Goal: Task Accomplishment & Management: Use online tool/utility

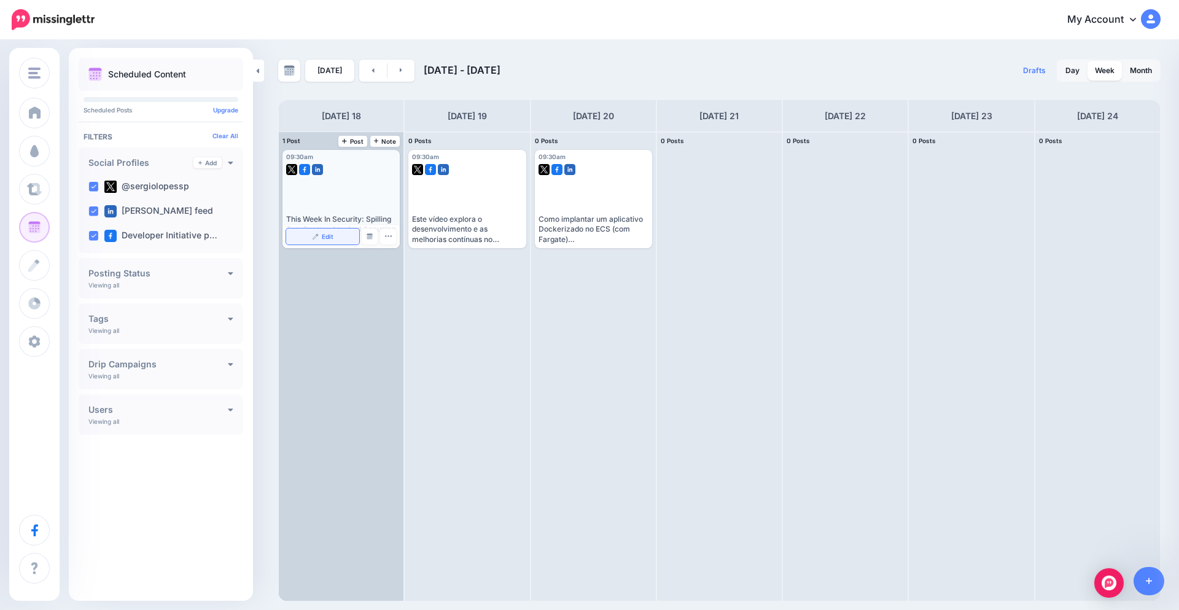
click at [340, 233] on link "Edit" at bounding box center [322, 236] width 73 height 16
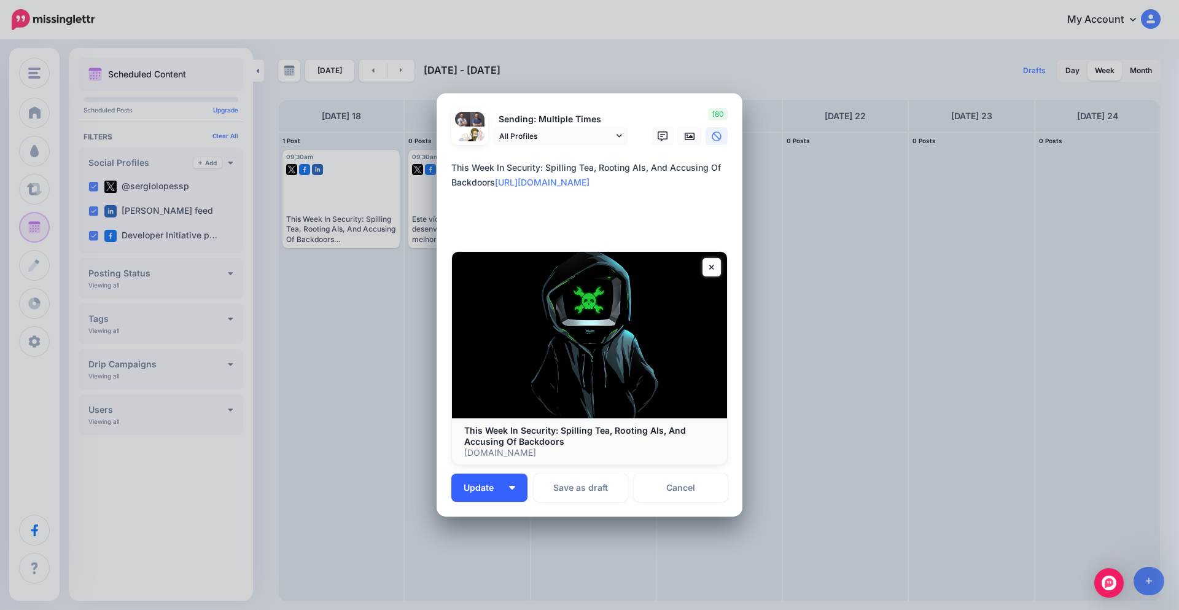
click at [510, 492] on button "Update" at bounding box center [489, 487] width 76 height 28
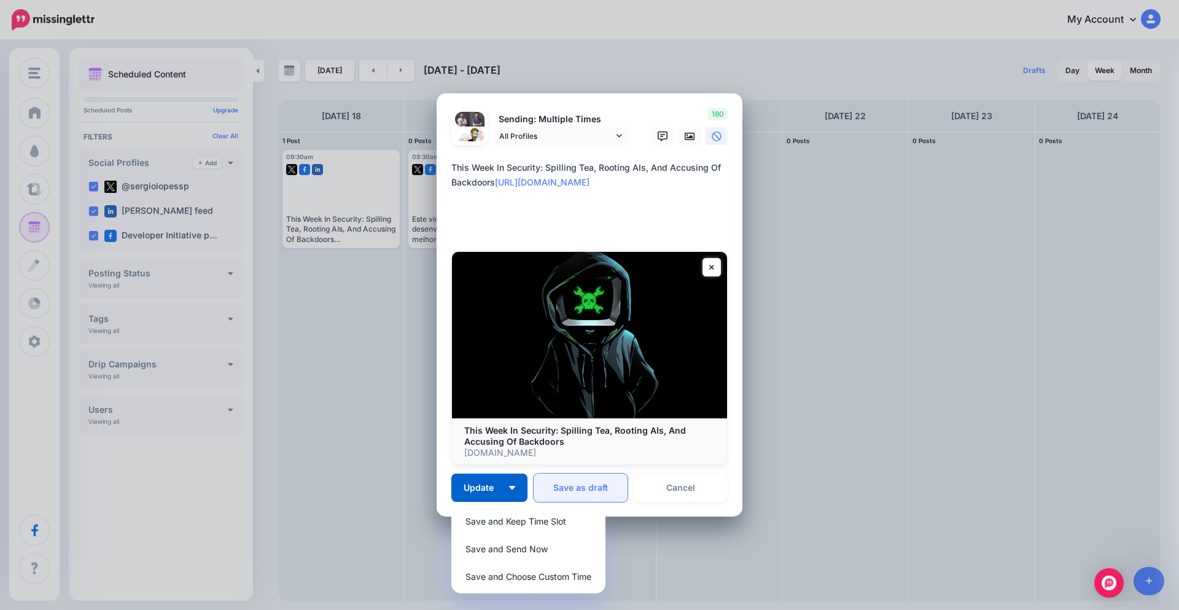
click at [595, 475] on button "Save as draft" at bounding box center [580, 487] width 94 height 28
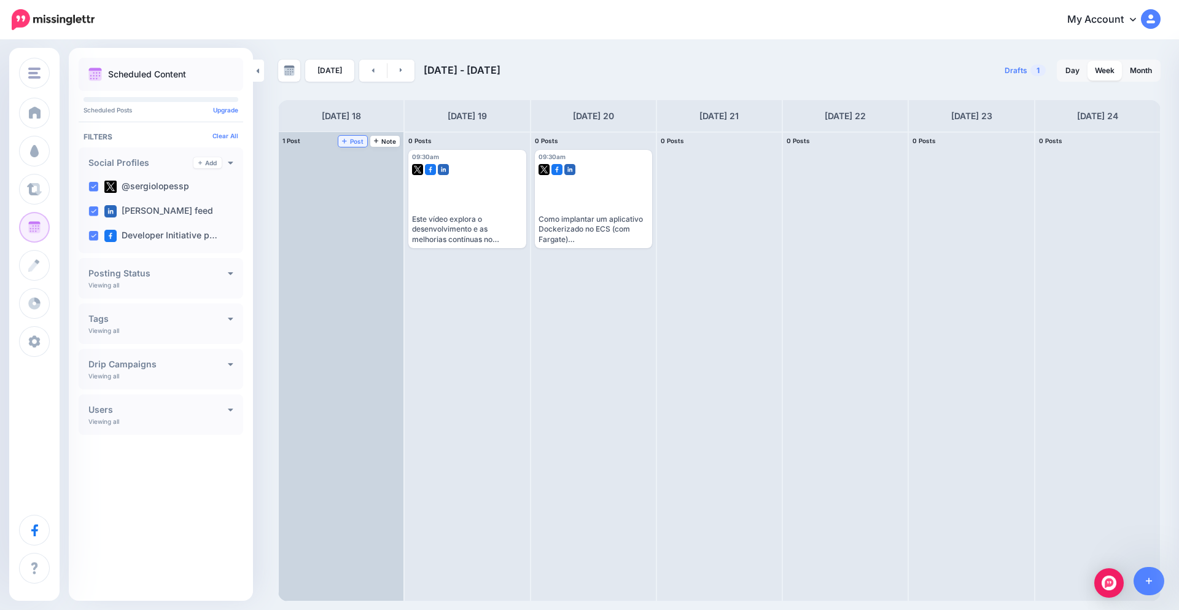
click at [354, 141] on span "Post" at bounding box center [352, 141] width 21 height 6
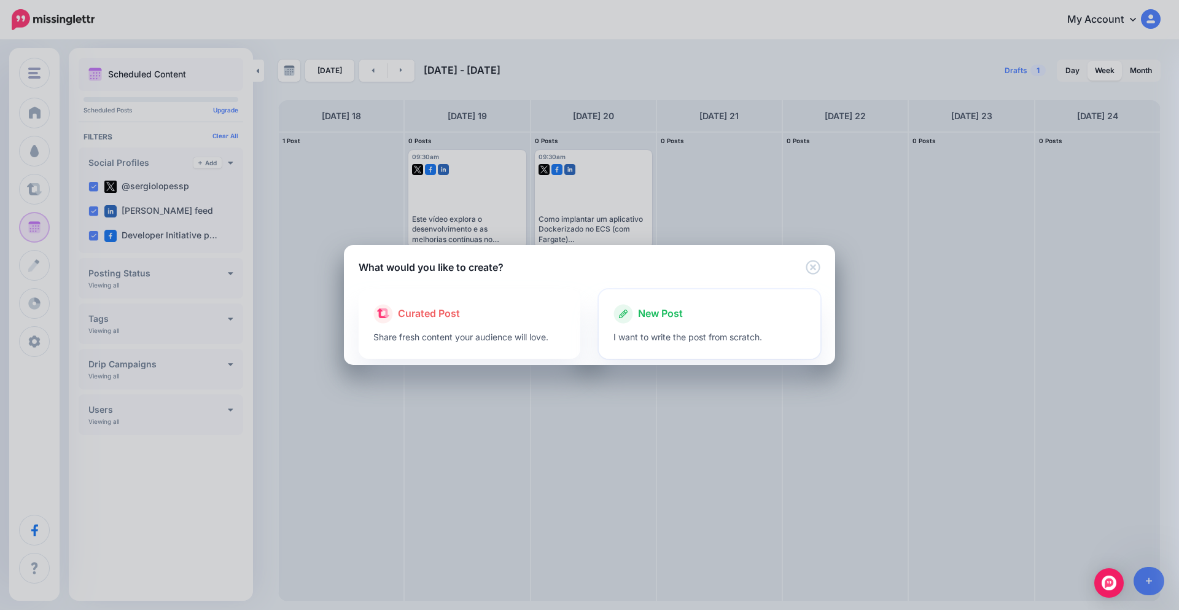
click at [709, 312] on div "New Post" at bounding box center [709, 314] width 192 height 20
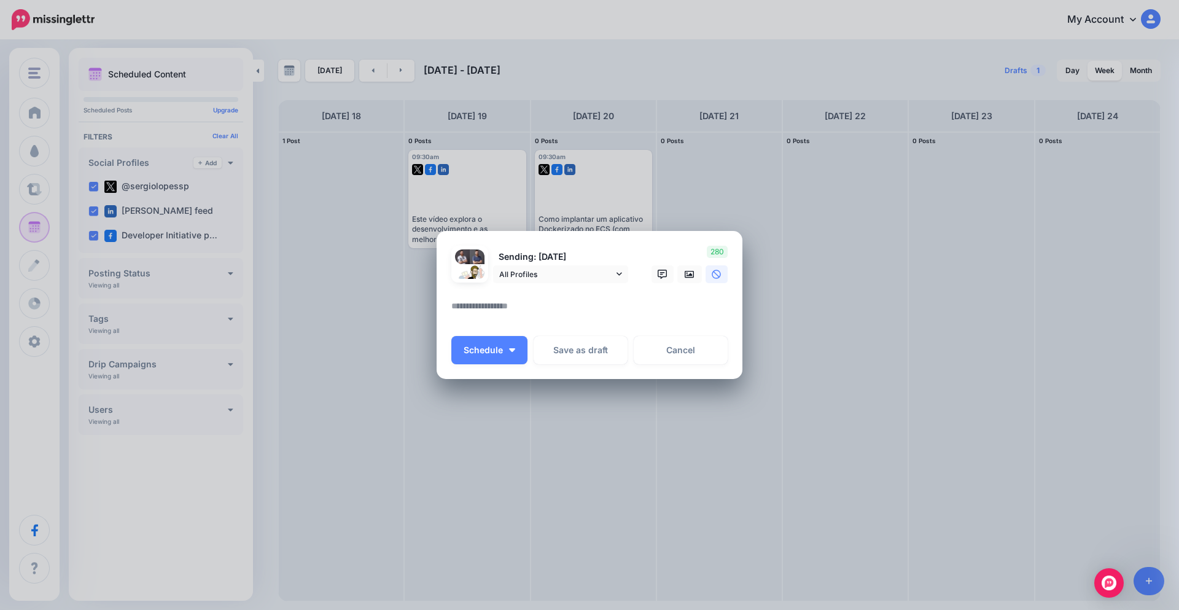
click at [496, 310] on textarea at bounding box center [592, 310] width 282 height 24
paste textarea "**********"
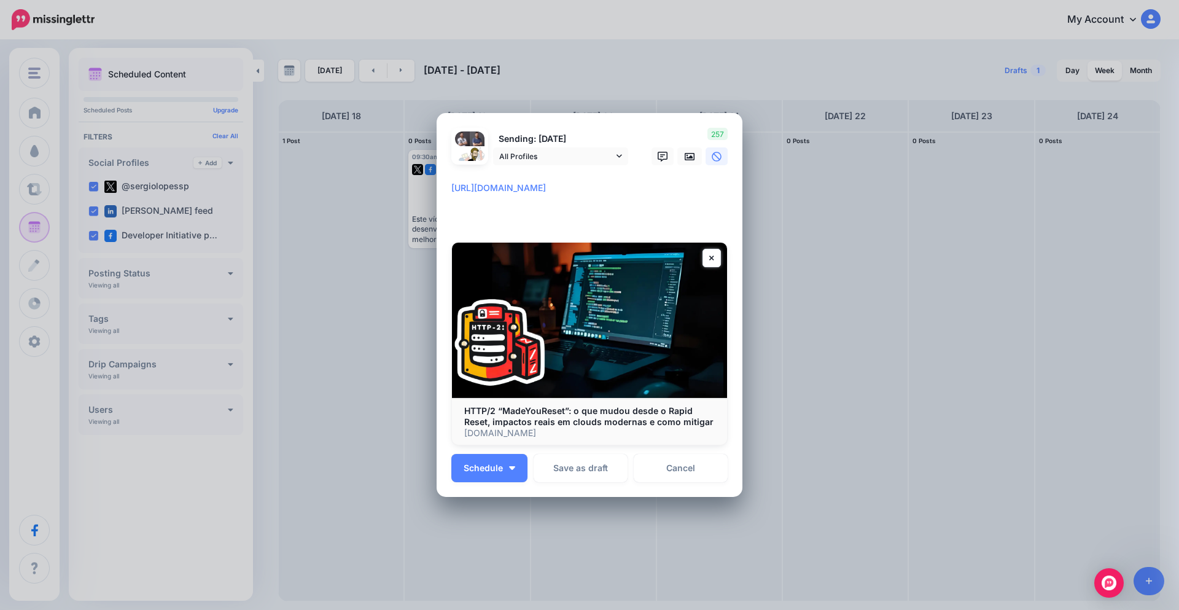
click at [451, 188] on textarea "**********" at bounding box center [592, 202] width 282 height 44
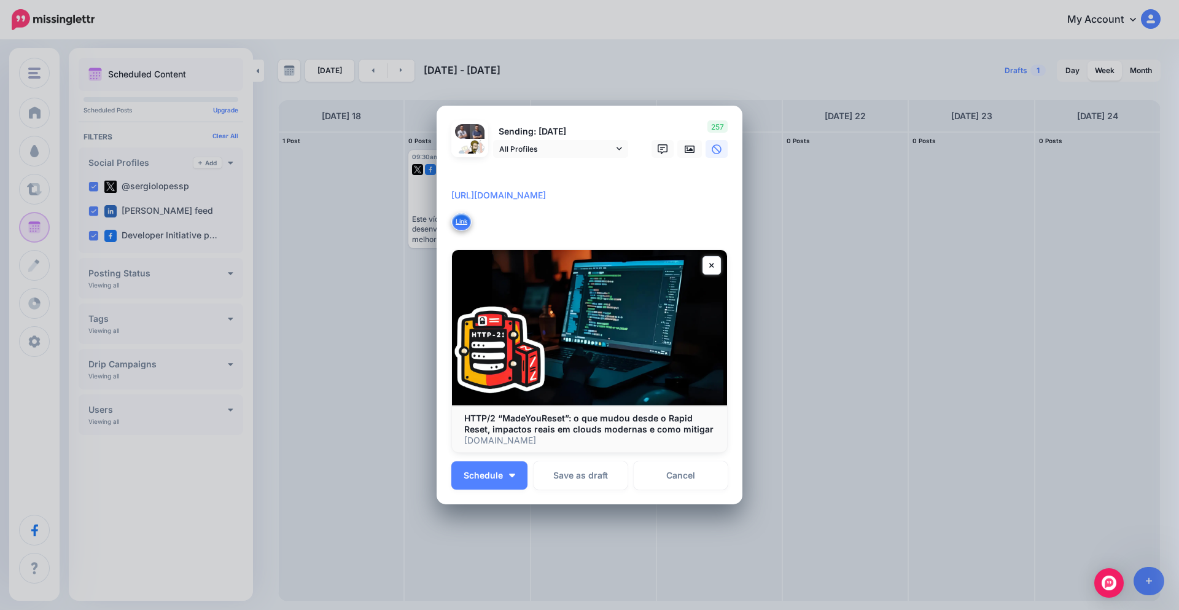
paste textarea "**********"
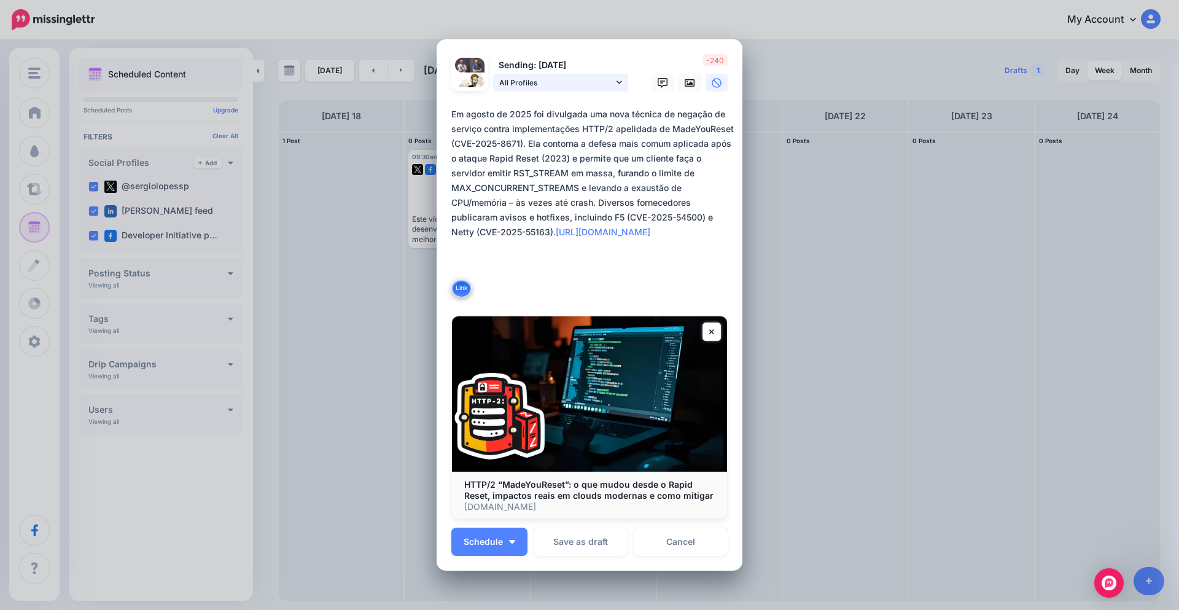
type textarea "**********"
click at [543, 88] on span "All Profiles" at bounding box center [556, 82] width 114 height 13
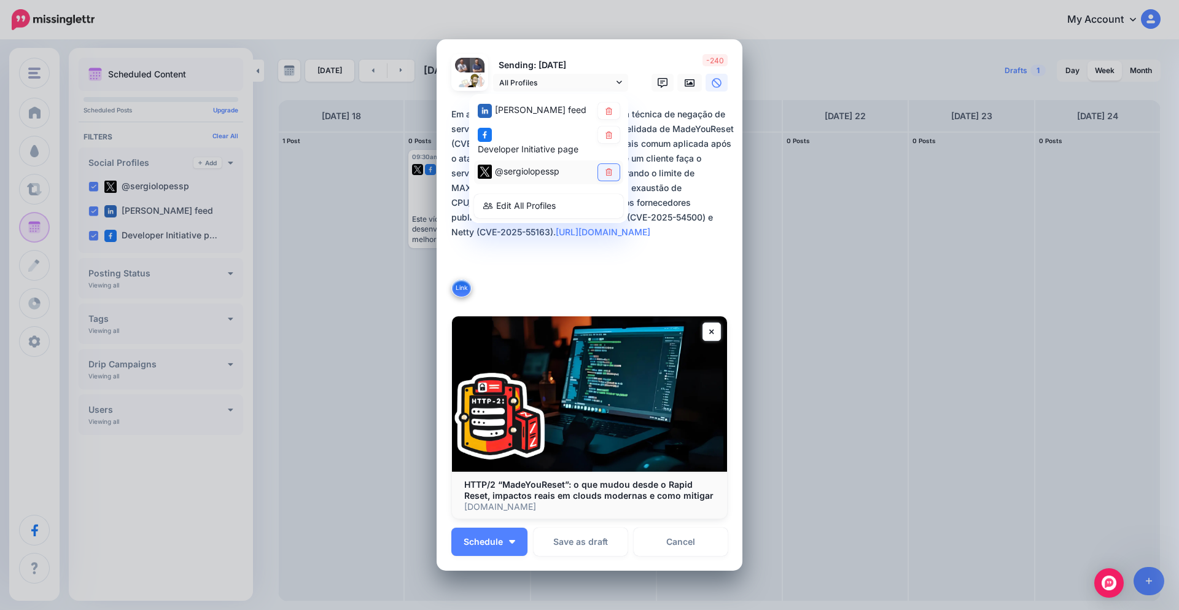
click at [609, 176] on link at bounding box center [608, 172] width 21 height 17
click at [667, 241] on textarea "**********" at bounding box center [592, 203] width 282 height 192
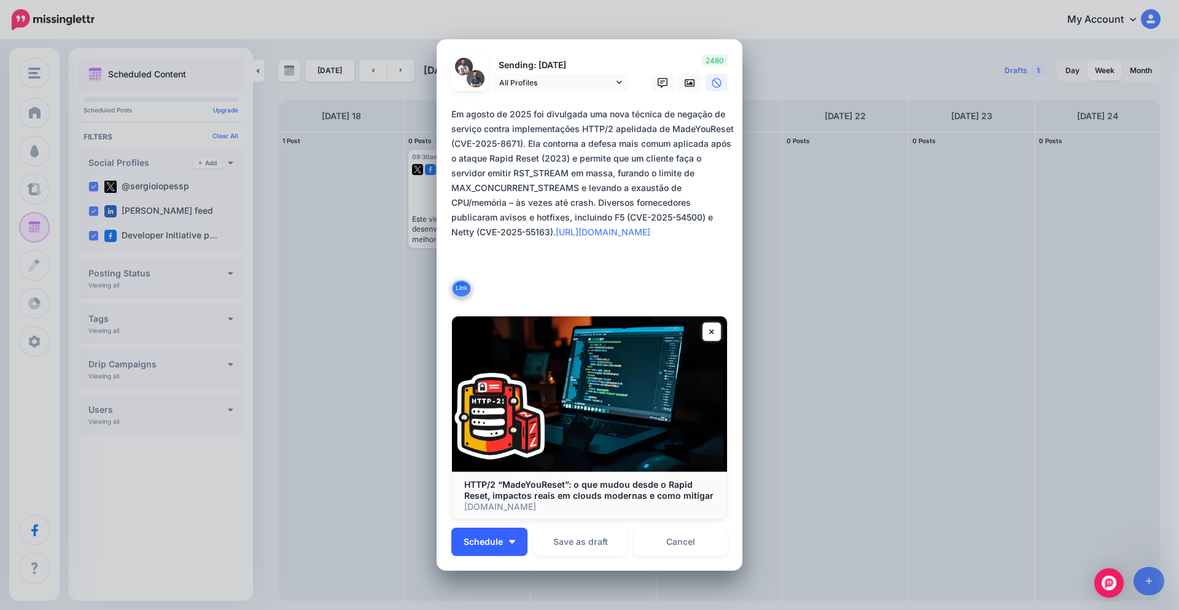
click at [496, 530] on button "Schedule" at bounding box center [489, 541] width 76 height 28
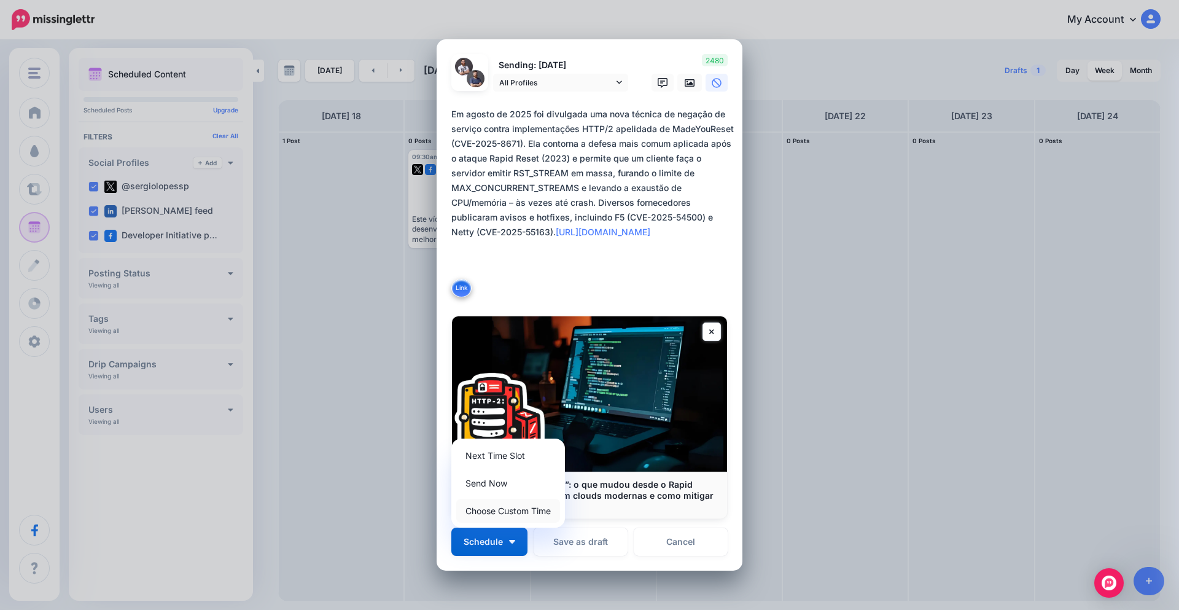
click at [504, 514] on link "Choose Custom Time" at bounding box center [508, 510] width 104 height 24
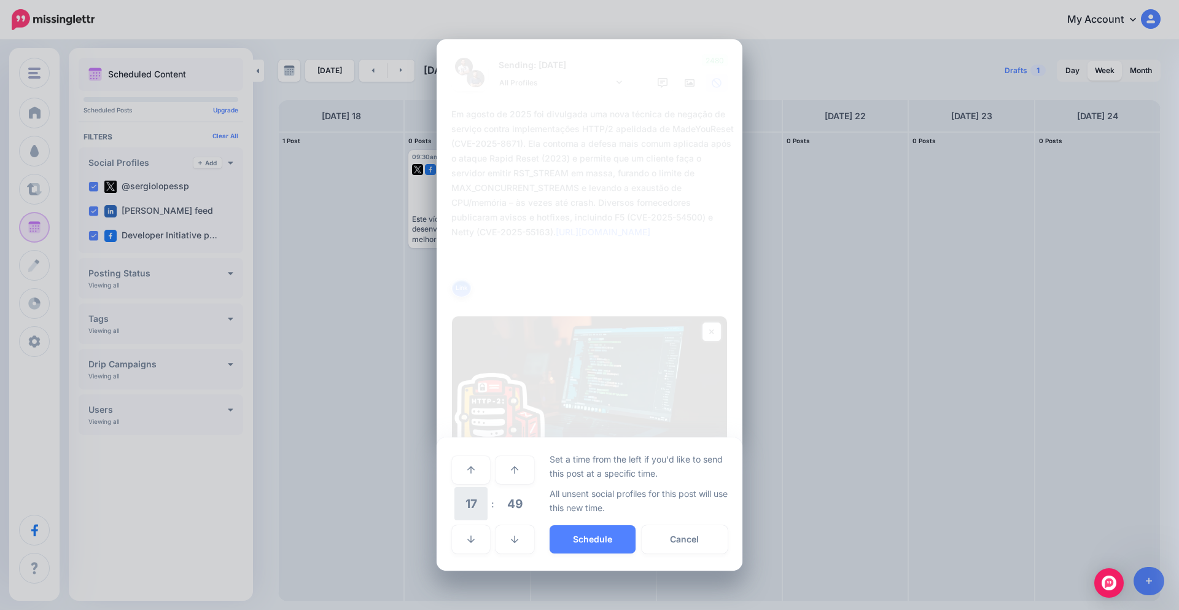
click at [483, 503] on span "17" at bounding box center [470, 503] width 33 height 33
click at [474, 497] on td "09" at bounding box center [472, 495] width 14 height 18
click at [509, 502] on span "49" at bounding box center [514, 503] width 33 height 33
click at [490, 505] on td "30" at bounding box center [485, 503] width 14 height 34
click at [592, 544] on button "Schedule" at bounding box center [592, 539] width 86 height 28
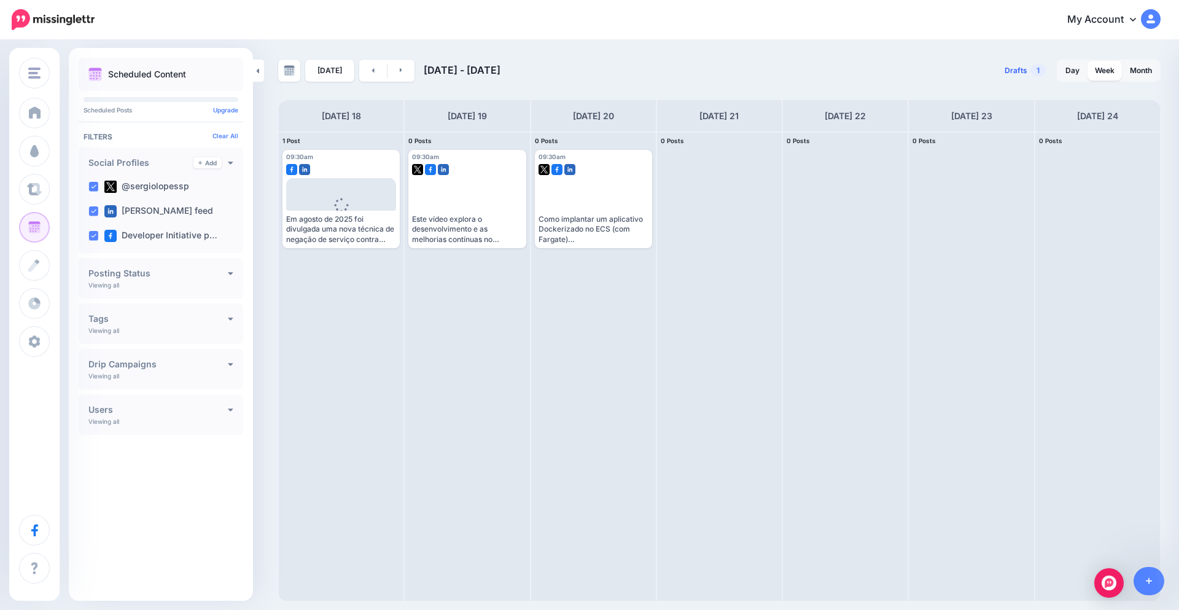
click at [1033, 73] on span "1" at bounding box center [1037, 70] width 15 height 12
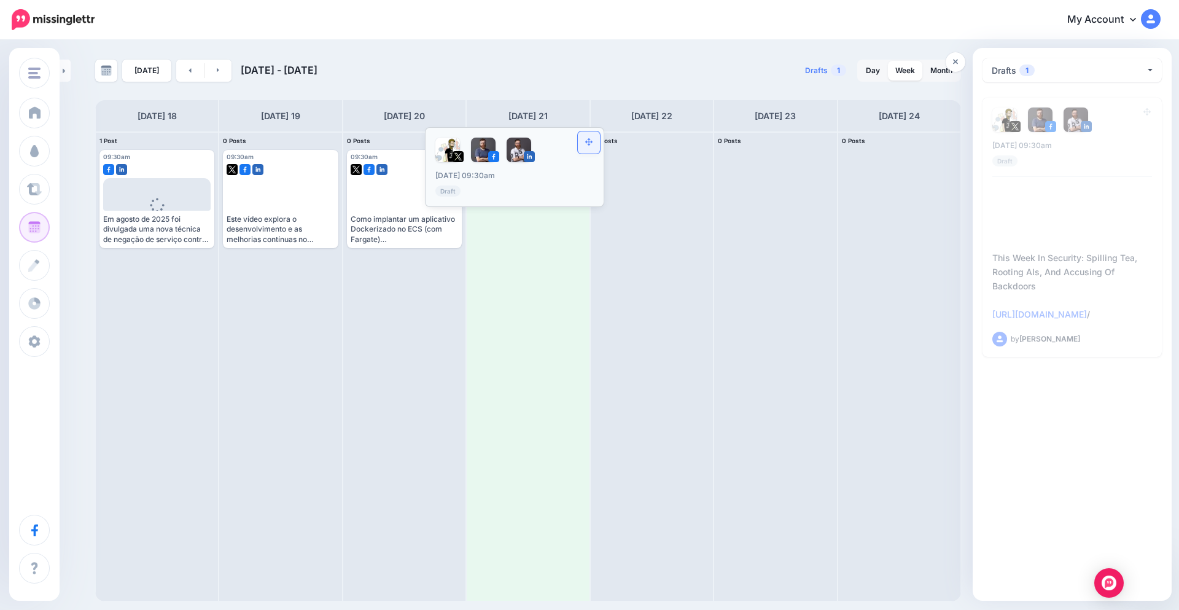
drag, startPoint x: 1146, startPoint y: 112, endPoint x: 598, endPoint y: 142, distance: 549.0
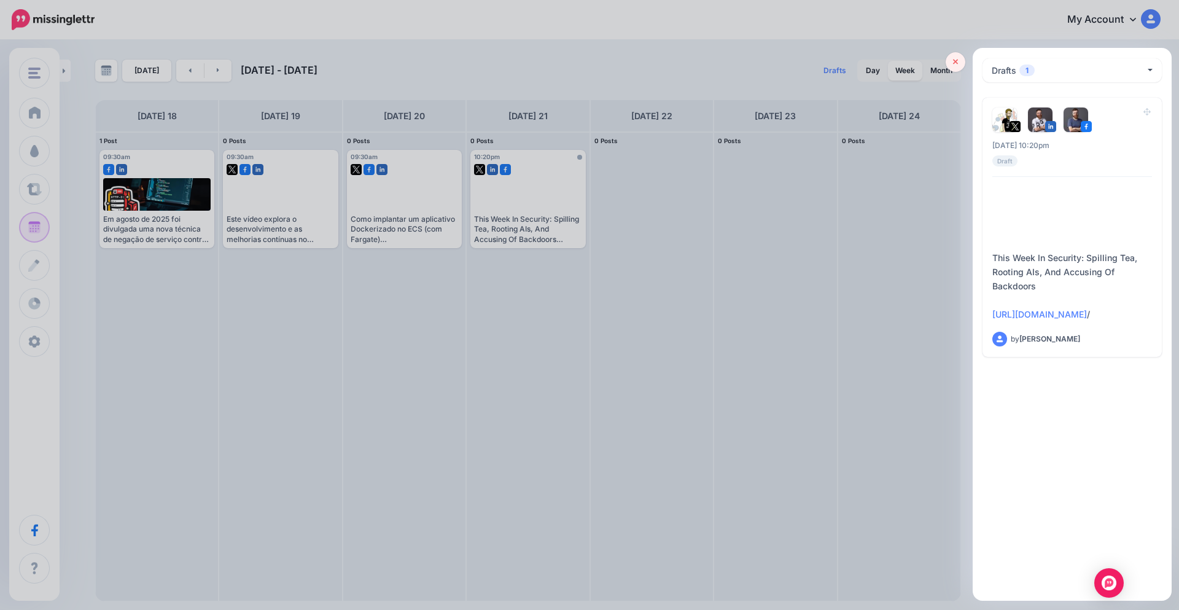
click at [955, 64] on icon at bounding box center [956, 62] width 6 height 9
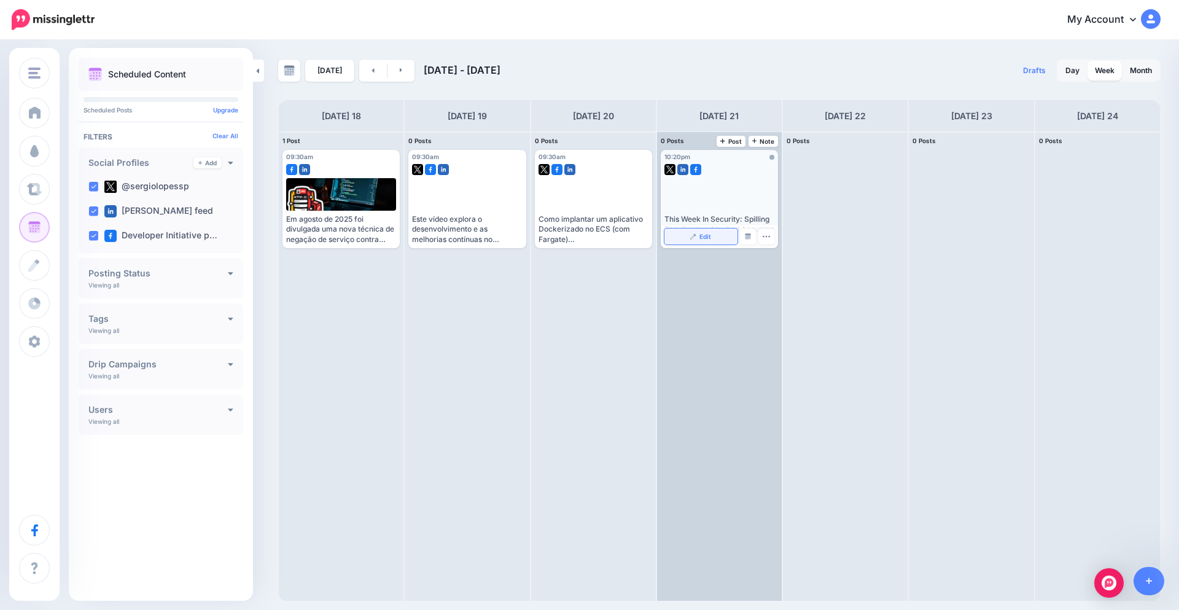
click at [702, 237] on span "Edit" at bounding box center [705, 236] width 12 height 6
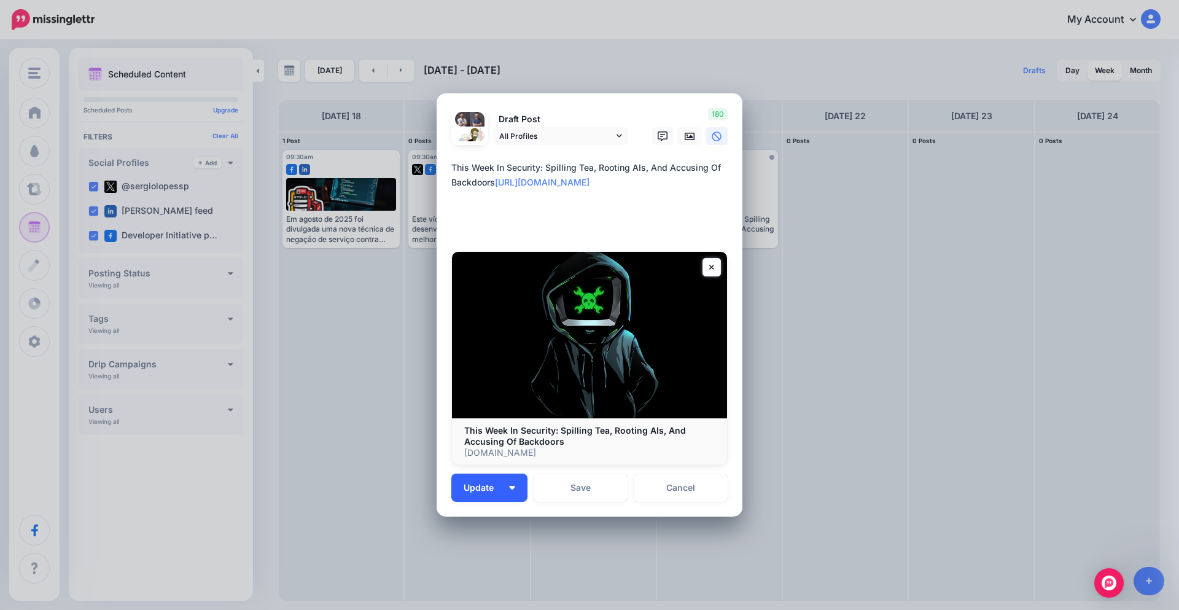
click at [511, 486] on button "Update" at bounding box center [489, 487] width 76 height 28
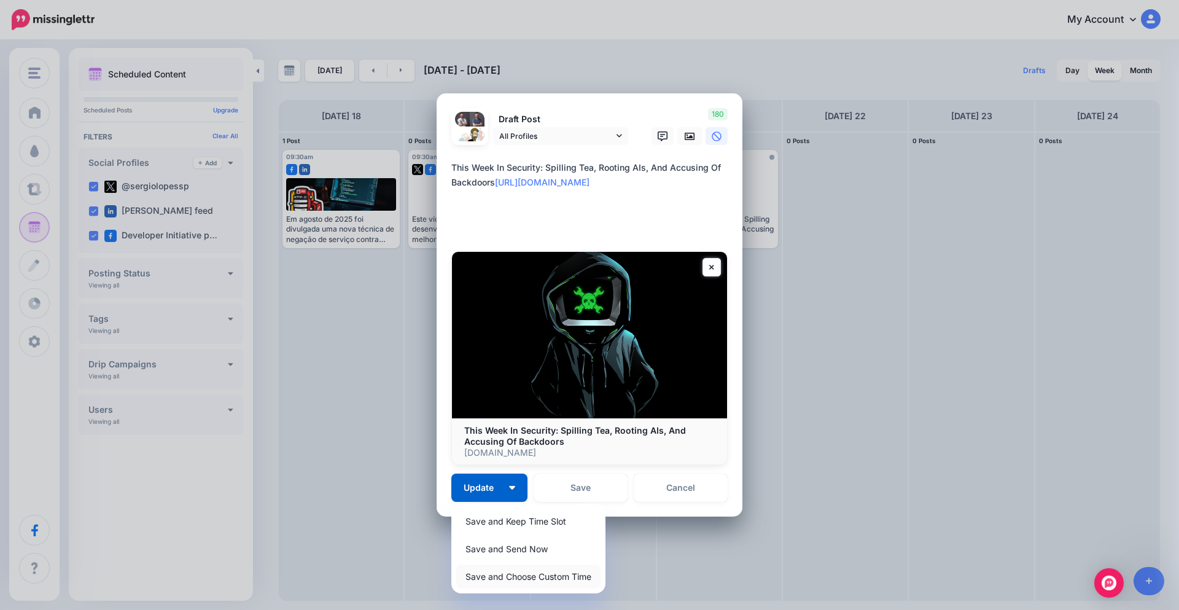
click at [542, 576] on link "Save and Choose Custom Time" at bounding box center [528, 576] width 144 height 24
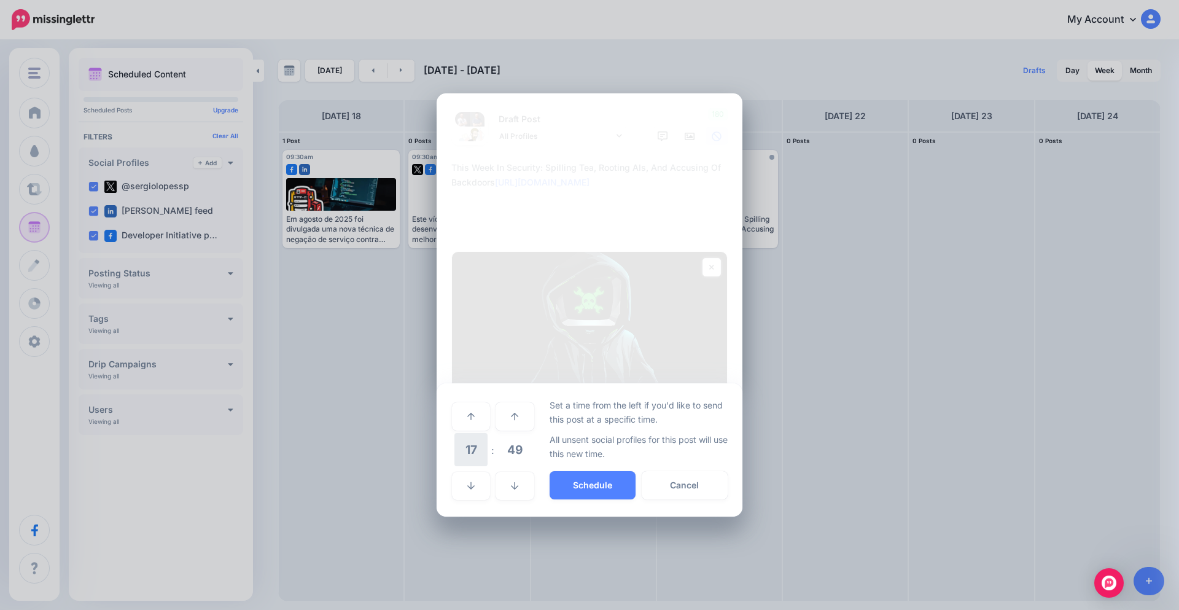
click at [475, 454] on span "17" at bounding box center [470, 449] width 33 height 33
click at [476, 437] on td "09" at bounding box center [472, 441] width 14 height 18
click at [508, 443] on span "49" at bounding box center [514, 449] width 33 height 33
click at [484, 444] on td "30" at bounding box center [485, 450] width 14 height 34
click at [615, 487] on button "Schedule" at bounding box center [592, 485] width 86 height 28
